Goal: Task Accomplishment & Management: Use online tool/utility

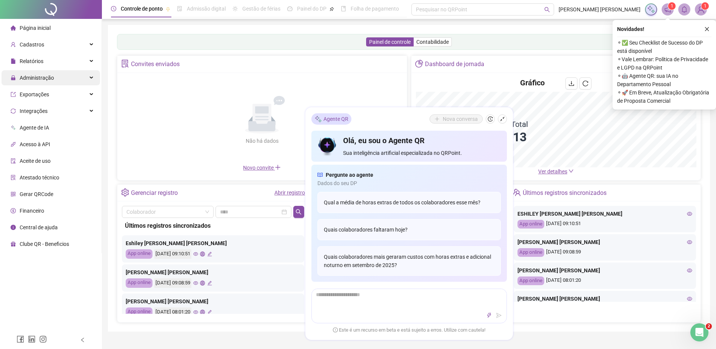
click at [35, 77] on span "Administração" at bounding box center [37, 78] width 34 height 6
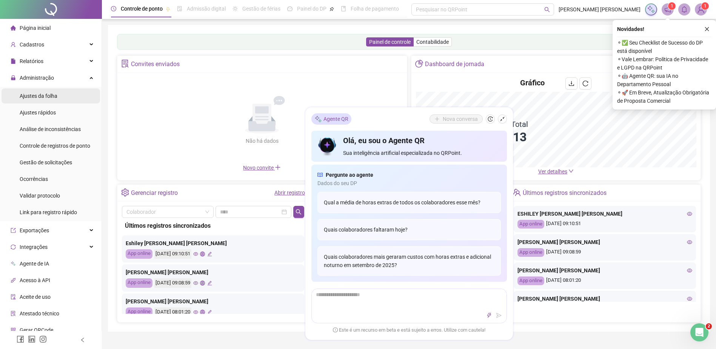
click at [40, 94] on span "Ajustes da folha" at bounding box center [39, 96] width 38 height 6
